Goal: Navigation & Orientation: Understand site structure

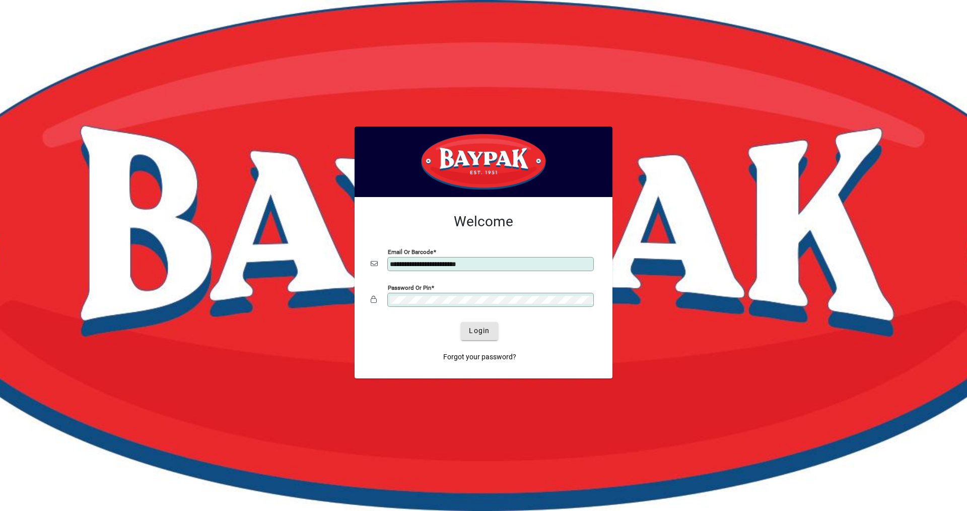
click at [486, 333] on span "Login" at bounding box center [479, 330] width 21 height 11
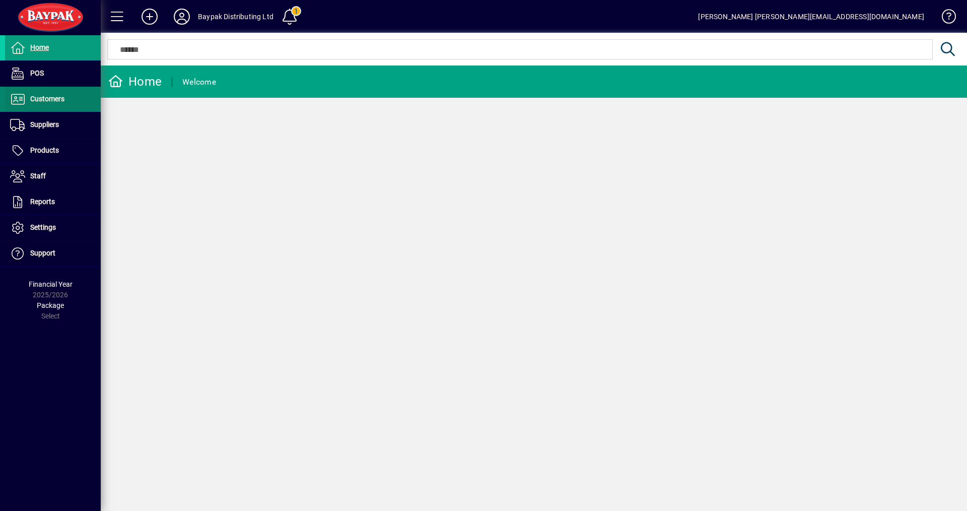
click at [41, 94] on span "Customers" at bounding box center [34, 99] width 59 height 12
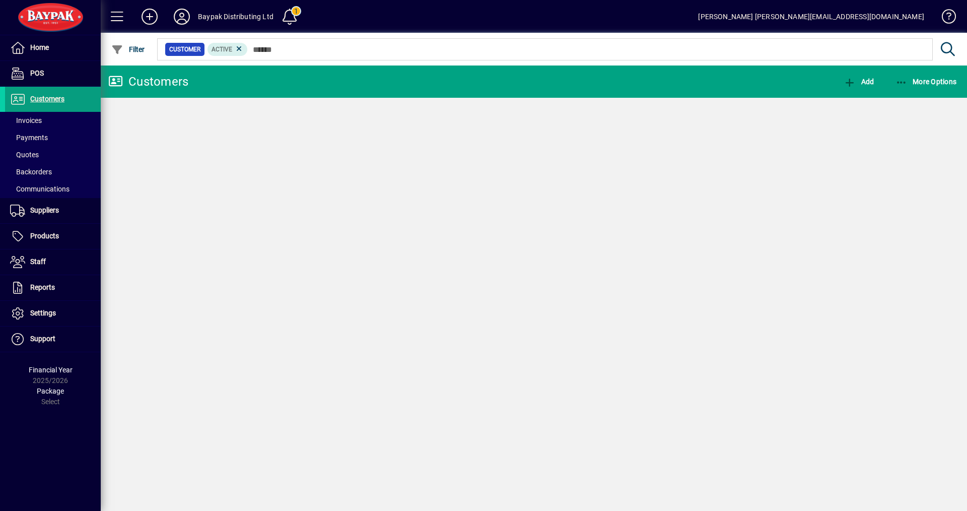
click at [33, 121] on span "Invoices" at bounding box center [26, 120] width 32 height 8
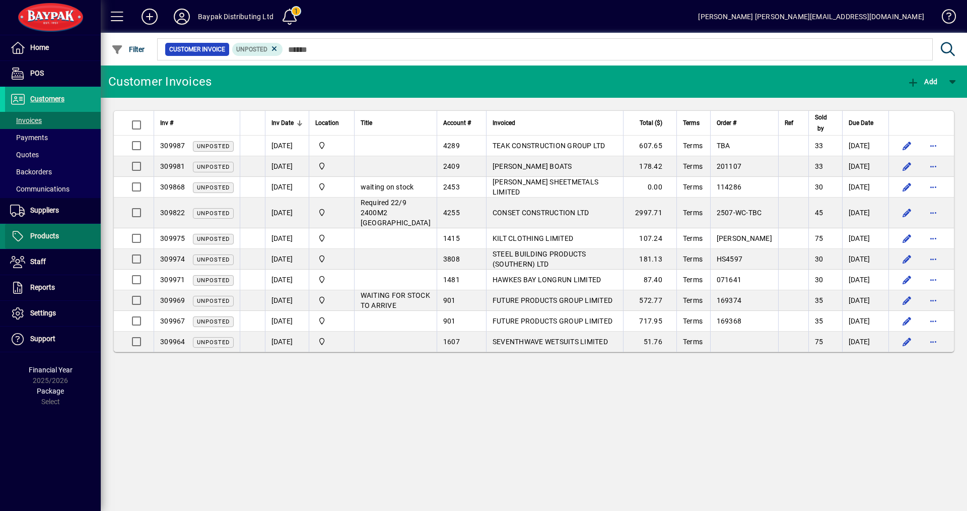
click at [49, 235] on span "Products" at bounding box center [44, 236] width 29 height 8
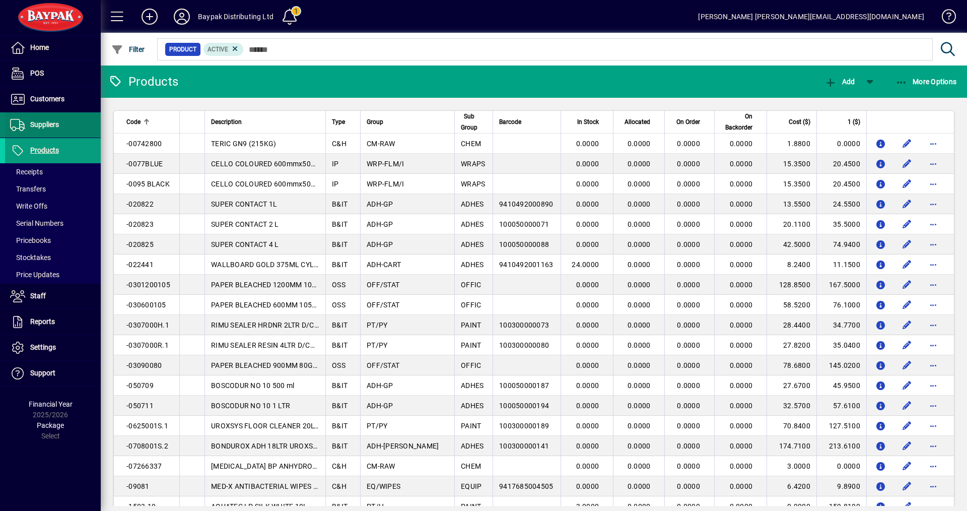
click at [41, 126] on span "Suppliers" at bounding box center [44, 124] width 29 height 8
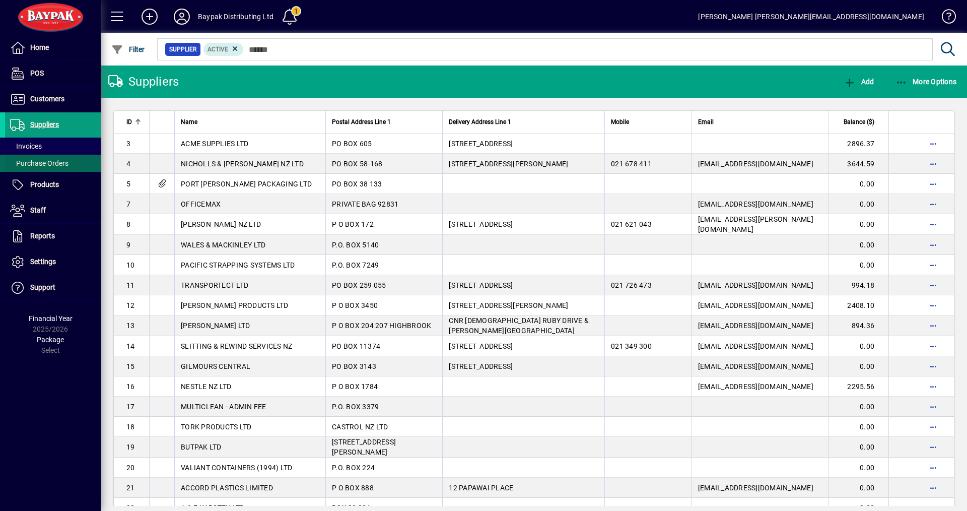
click at [34, 162] on span "Purchase Orders" at bounding box center [39, 163] width 58 height 8
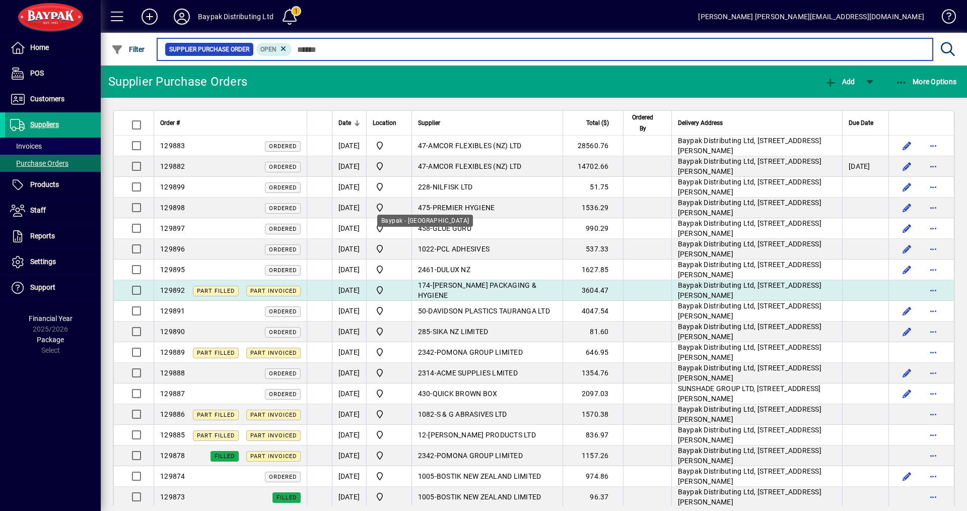
scroll to position [50, 0]
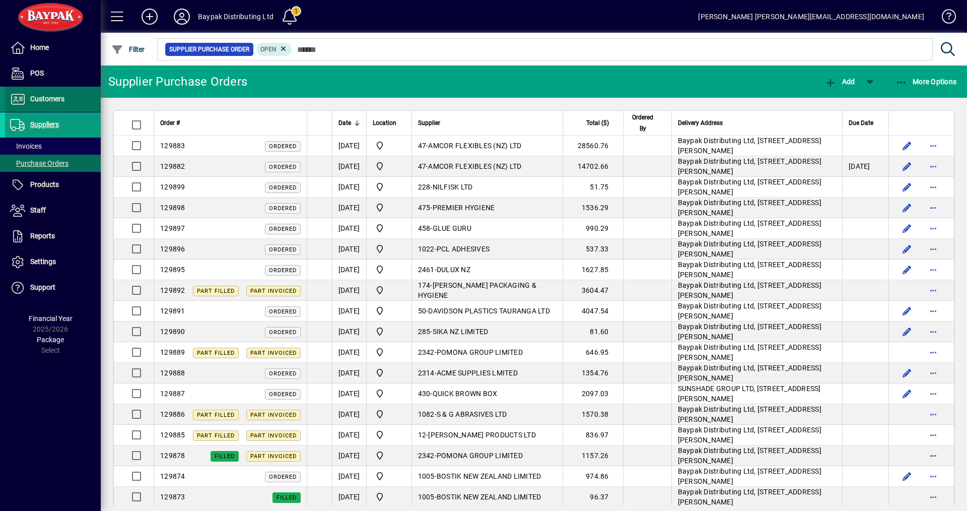
click at [44, 96] on span "Customers" at bounding box center [47, 99] width 34 height 8
